Goal: Find specific page/section: Find specific page/section

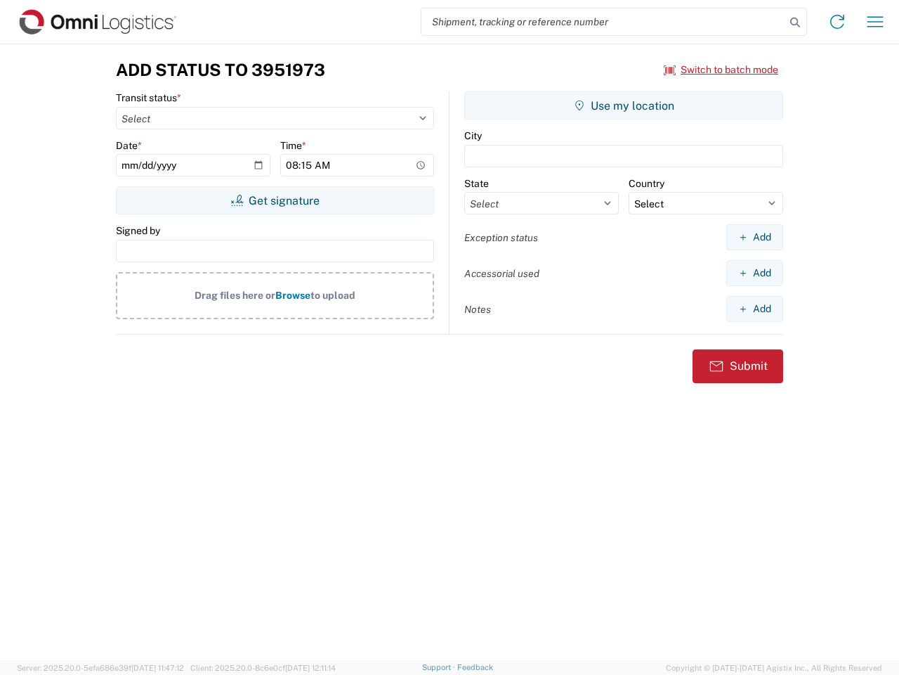
click at [604, 22] on input "search" at bounding box center [604, 21] width 364 height 27
click at [795, 22] on icon at bounding box center [796, 23] width 20 height 20
click at [838, 22] on icon at bounding box center [837, 22] width 22 height 22
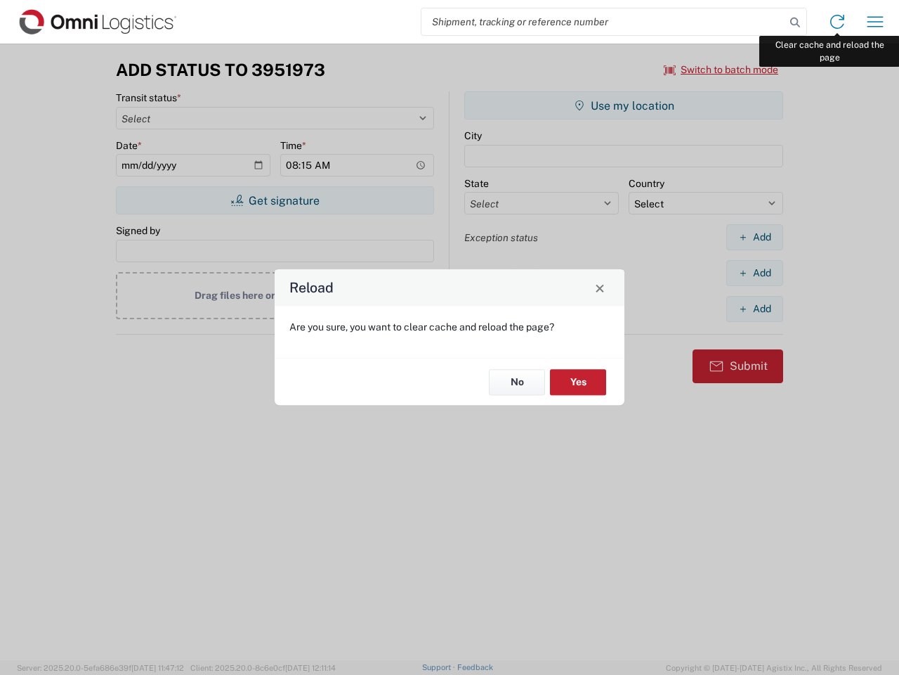
click at [876, 22] on div "Reload Are you sure, you want to clear cache and reload the page? No Yes" at bounding box center [449, 337] width 899 height 675
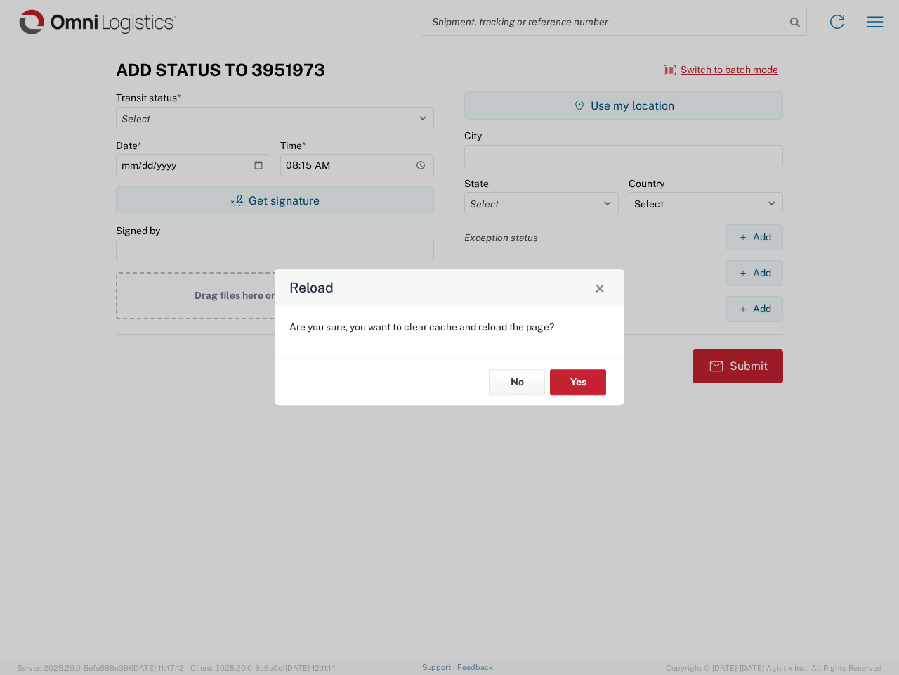
click at [722, 70] on div "Reload Are you sure, you want to clear cache and reload the page? No Yes" at bounding box center [449, 337] width 899 height 675
click at [275, 200] on div "Reload Are you sure, you want to clear cache and reload the page? No Yes" at bounding box center [449, 337] width 899 height 675
click at [624, 105] on div "Reload Are you sure, you want to clear cache and reload the page? No Yes" at bounding box center [449, 337] width 899 height 675
click at [755, 237] on div "Reload Are you sure, you want to clear cache and reload the page? No Yes" at bounding box center [449, 337] width 899 height 675
click at [755, 273] on div "Reload Are you sure, you want to clear cache and reload the page? No Yes" at bounding box center [449, 337] width 899 height 675
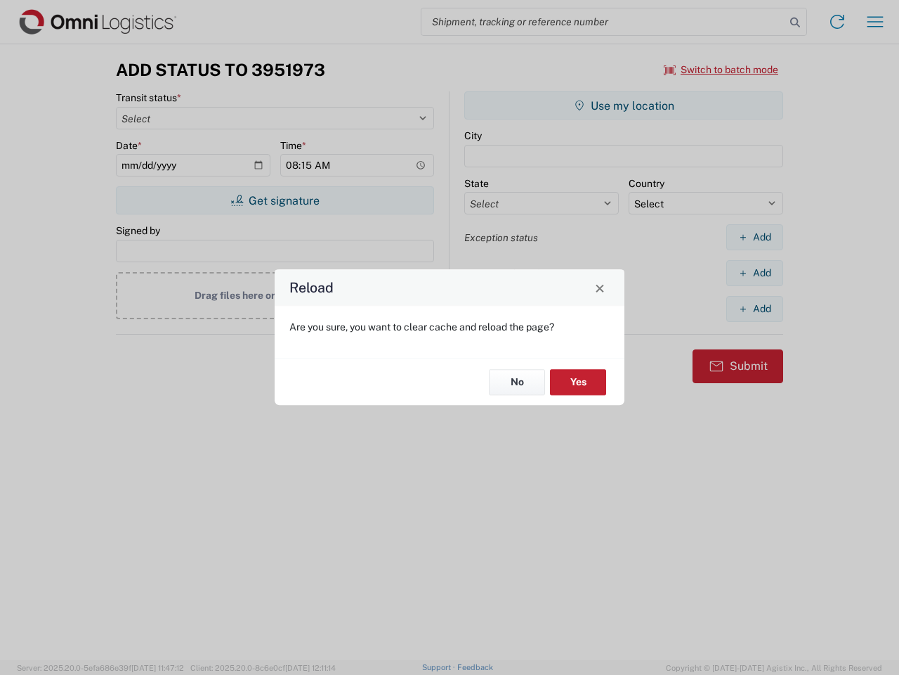
click at [755, 308] on div "Reload Are you sure, you want to clear cache and reload the page? No Yes" at bounding box center [449, 337] width 899 height 675
